Goal: Task Accomplishment & Management: Complete application form

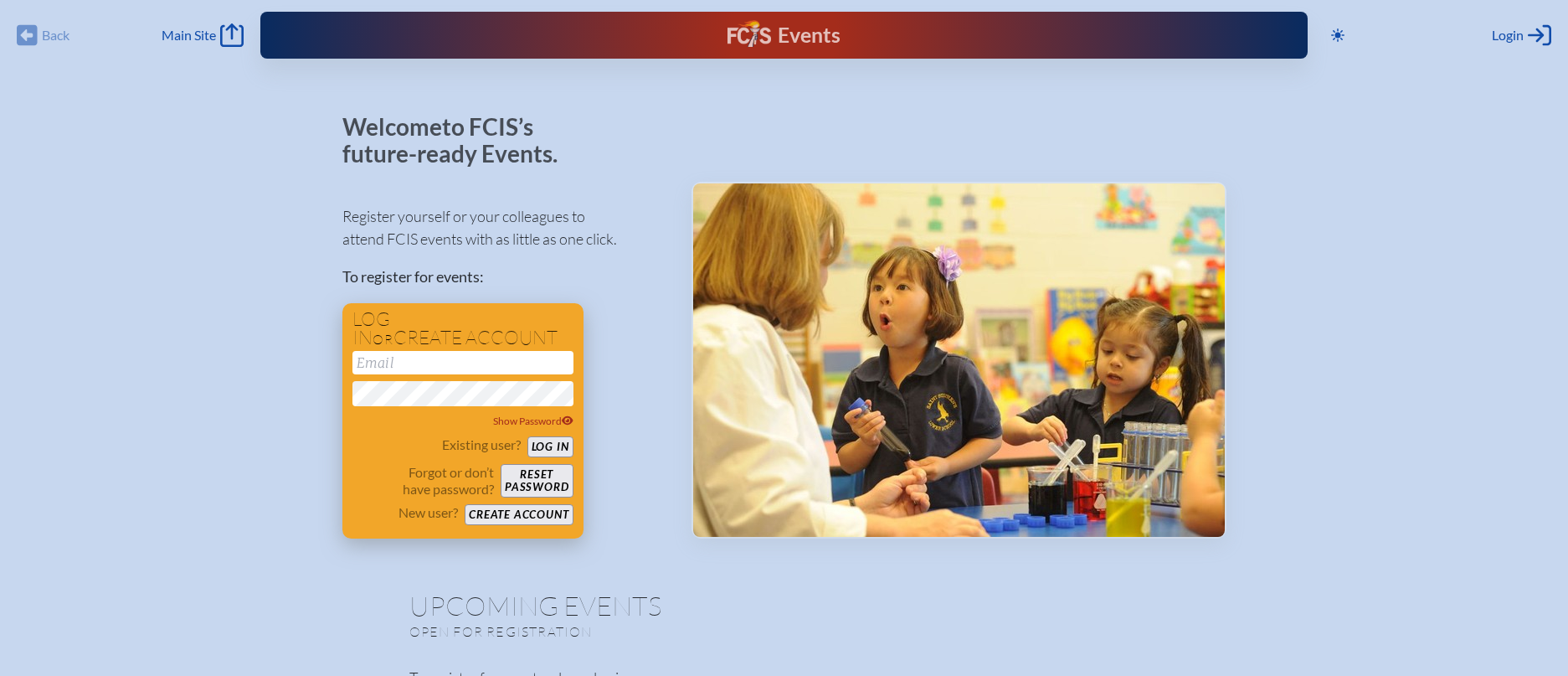
type input "[EMAIL_ADDRESS][DOMAIN_NAME]"
click at [545, 443] on button "Log in" at bounding box center [551, 447] width 46 height 21
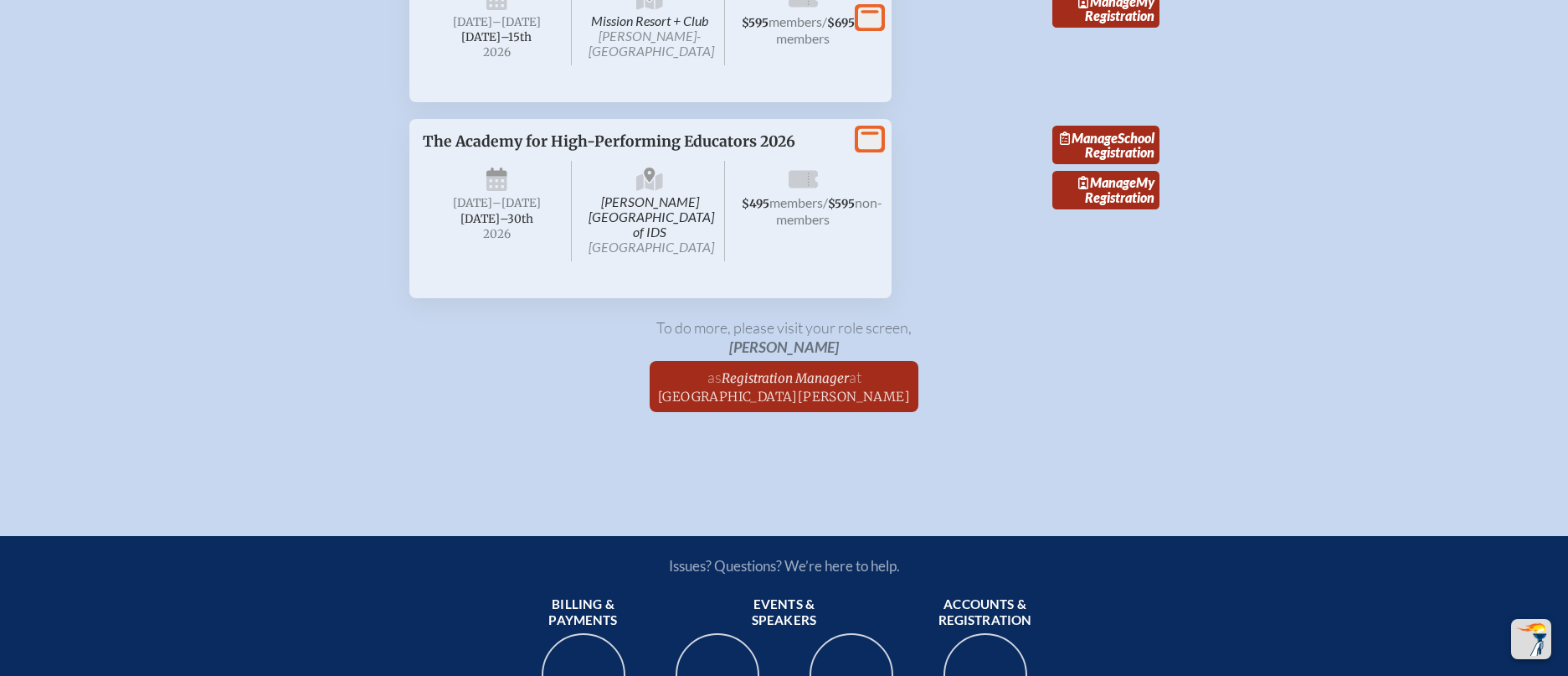
scroll to position [3900, 0]
